Goal: Task Accomplishment & Management: Manage account settings

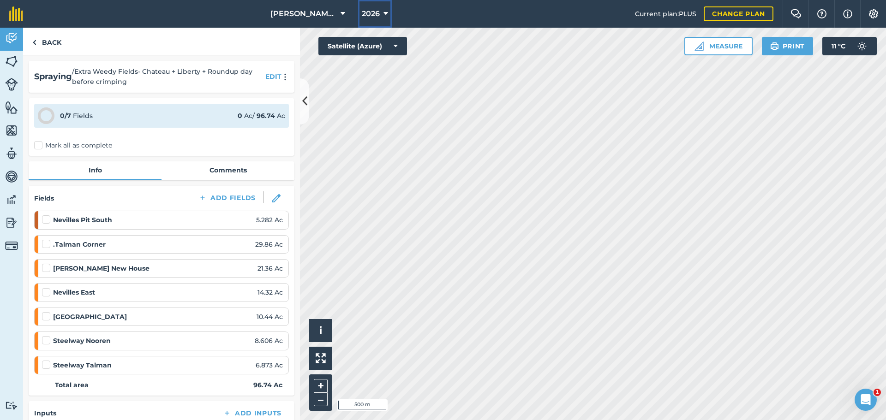
click at [391, 18] on button "2026" at bounding box center [375, 14] width 34 height 28
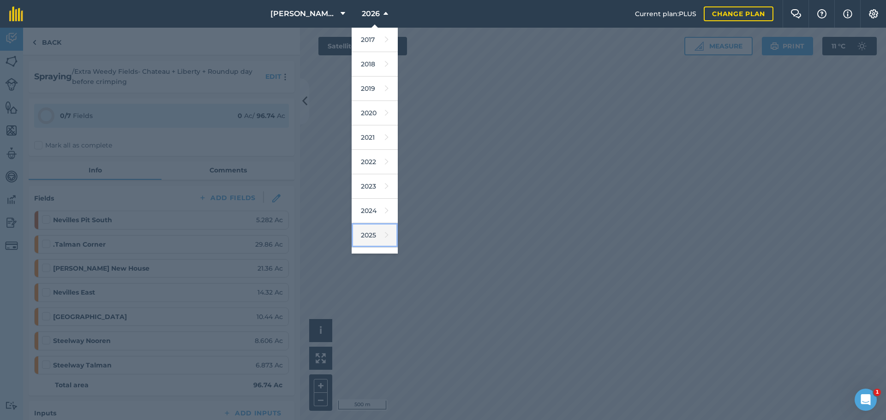
click at [373, 237] on link "2025" at bounding box center [374, 235] width 46 height 24
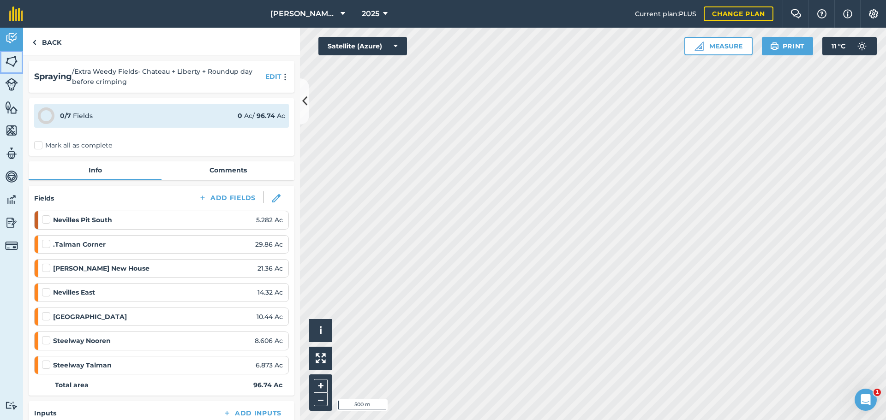
click at [15, 66] on img at bounding box center [11, 61] width 13 height 14
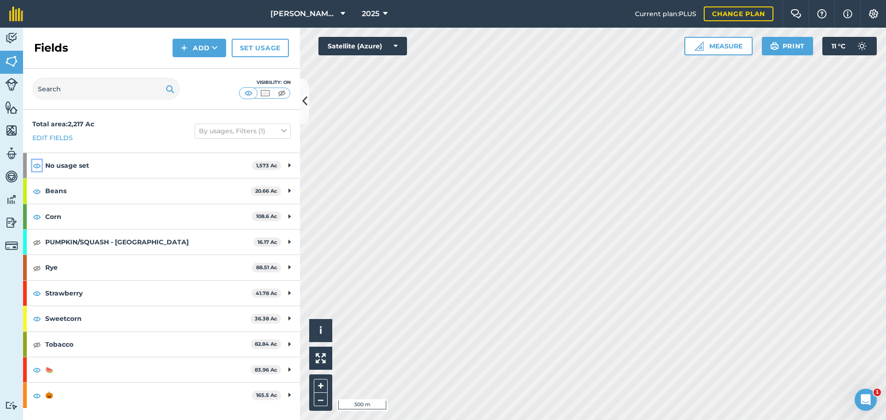
click at [34, 165] on img at bounding box center [37, 165] width 8 height 11
click at [36, 166] on img at bounding box center [37, 165] width 8 height 11
click at [281, 93] on img at bounding box center [282, 93] width 12 height 9
click at [247, 96] on img at bounding box center [249, 93] width 12 height 9
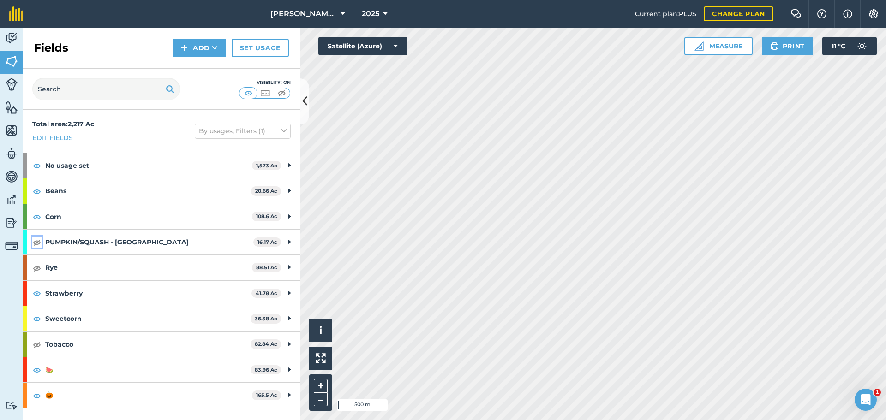
click at [35, 242] on img at bounding box center [37, 242] width 8 height 11
click at [35, 270] on img at bounding box center [37, 267] width 8 height 11
click at [36, 345] on img at bounding box center [37, 344] width 8 height 11
click at [36, 190] on img at bounding box center [37, 191] width 8 height 11
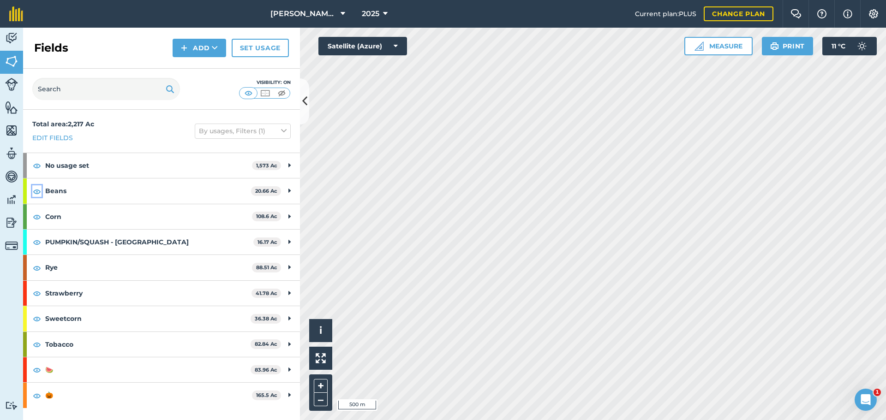
click at [36, 190] on img at bounding box center [37, 191] width 8 height 11
click at [38, 218] on img at bounding box center [37, 216] width 8 height 11
click at [40, 218] on img at bounding box center [37, 216] width 8 height 11
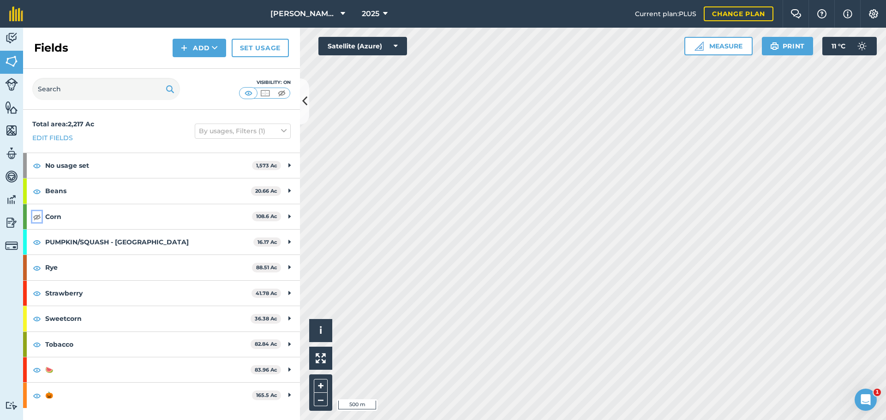
click at [41, 218] on img at bounding box center [37, 216] width 8 height 11
click at [38, 346] on img at bounding box center [37, 344] width 8 height 11
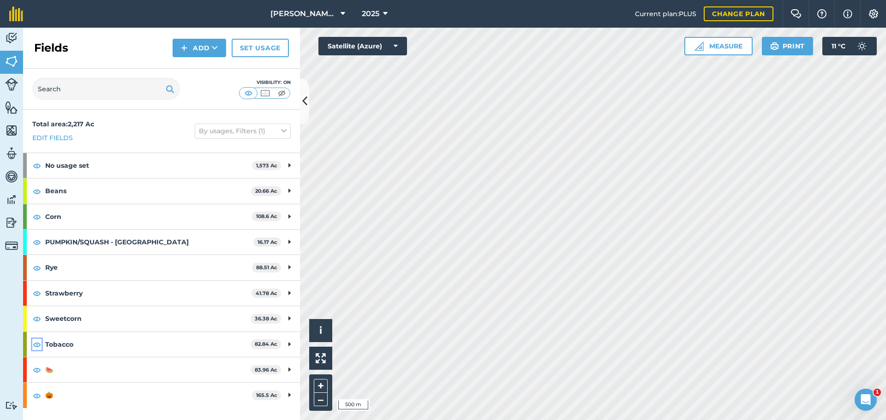
click at [38, 346] on img at bounding box center [37, 344] width 8 height 11
click at [375, 11] on span "2025" at bounding box center [371, 13] width 18 height 11
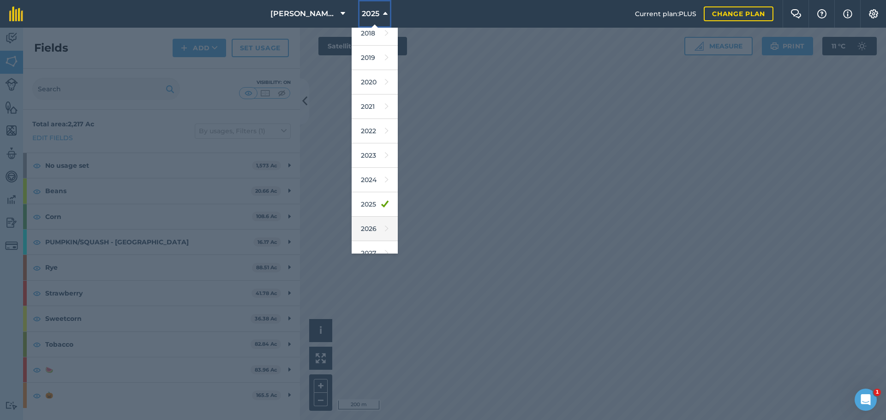
scroll to position [43, 0]
click at [371, 221] on link "2026" at bounding box center [374, 217] width 46 height 24
